Goal: Check status: Check status

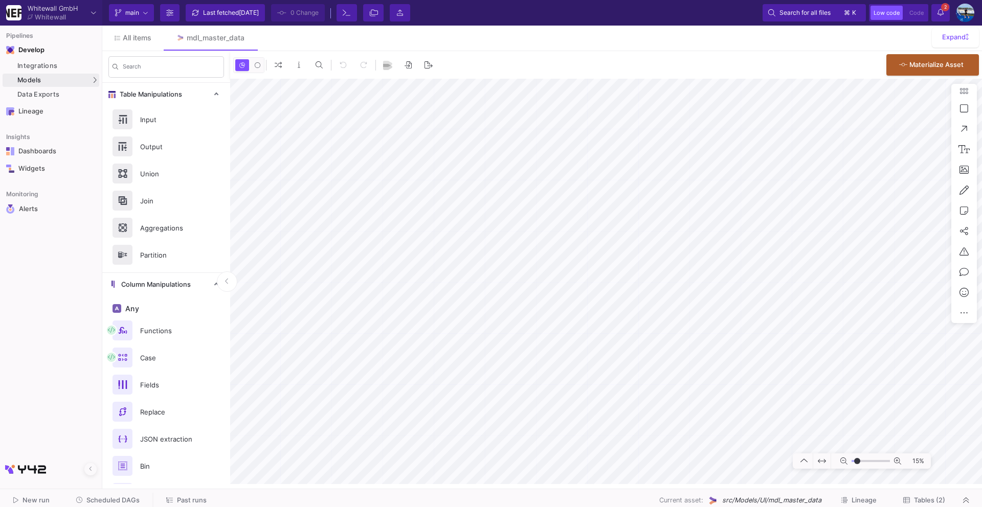
type input "-31"
click at [104, 494] on button "Scheduled DAGs" at bounding box center [108, 501] width 88 height 16
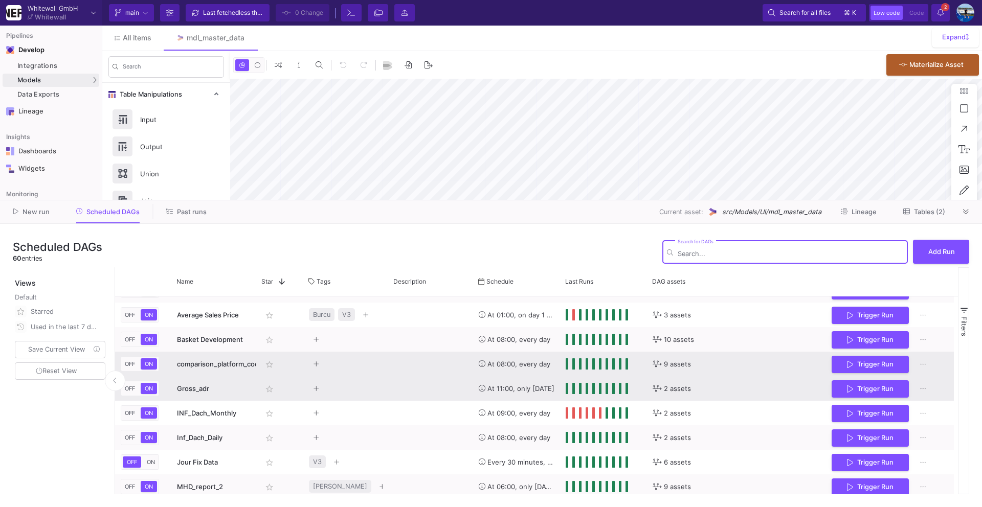
scroll to position [12, 0]
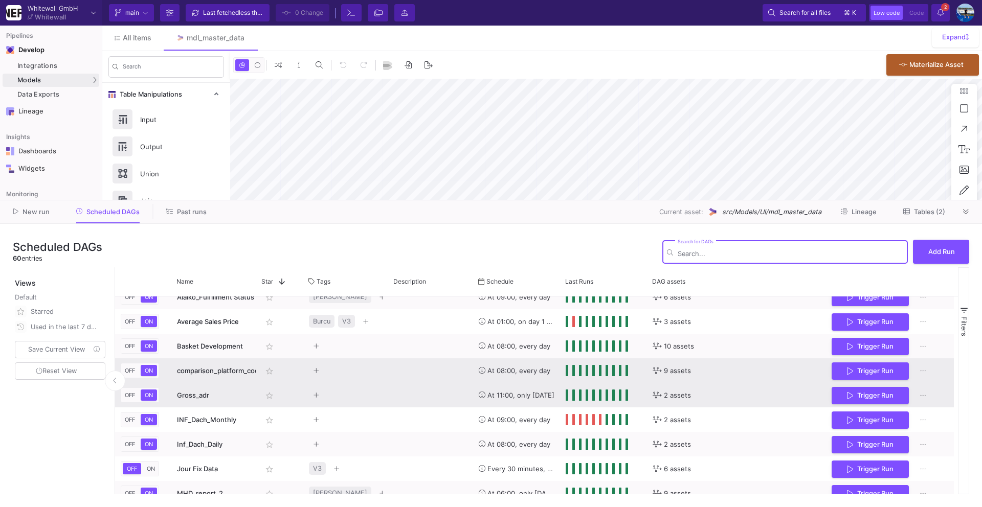
type input "-31"
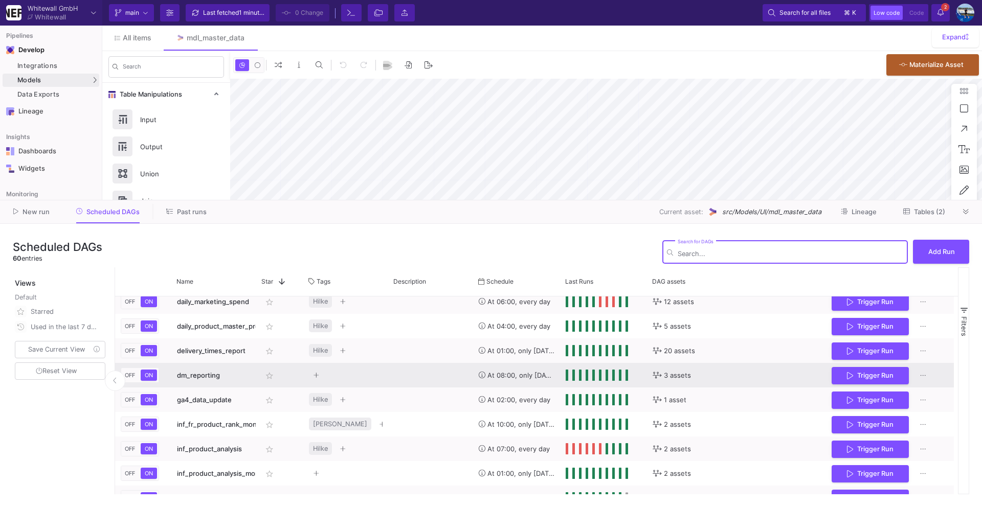
scroll to position [0, 0]
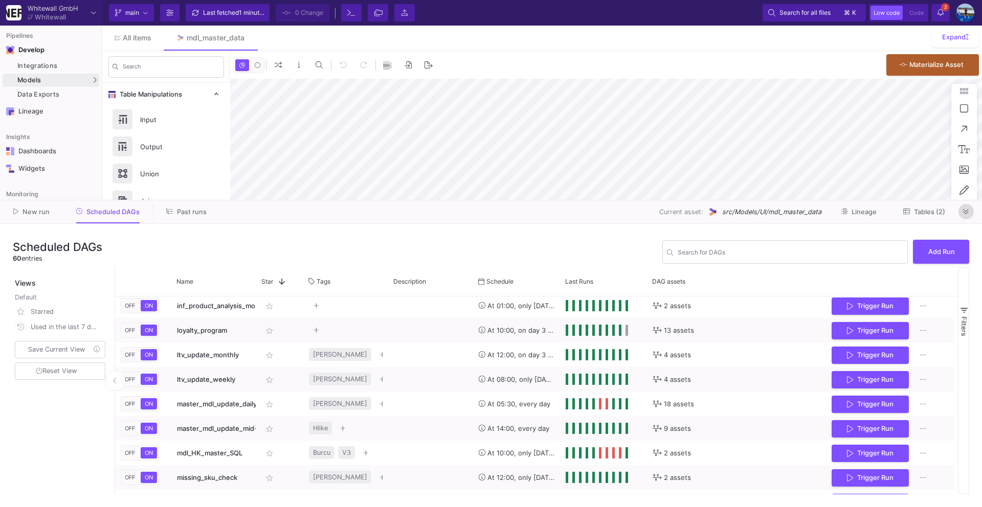
click at [962, 211] on button at bounding box center [966, 211] width 15 height 15
